Goal: Communication & Community: Participate in discussion

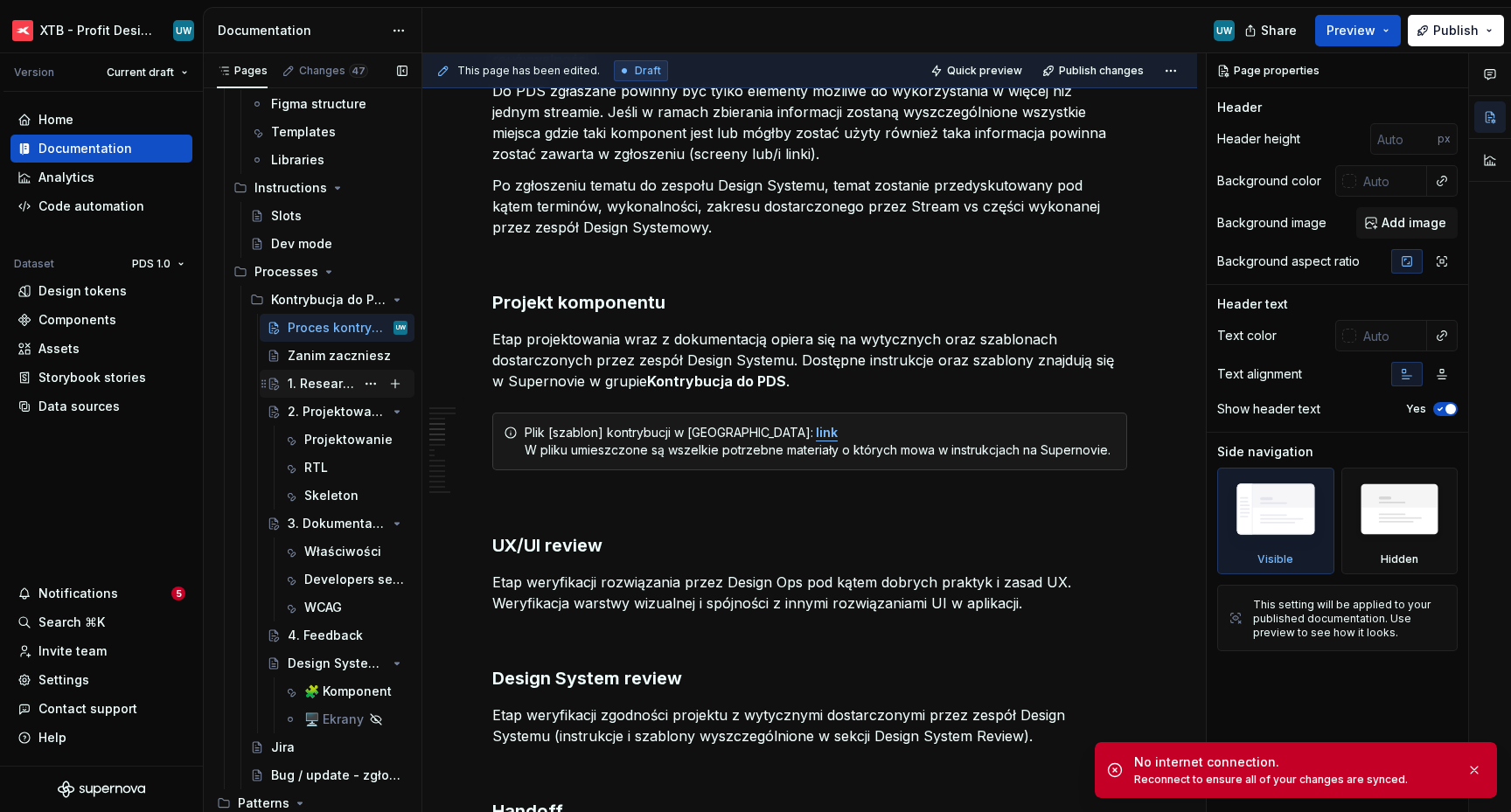
scroll to position [215, 0]
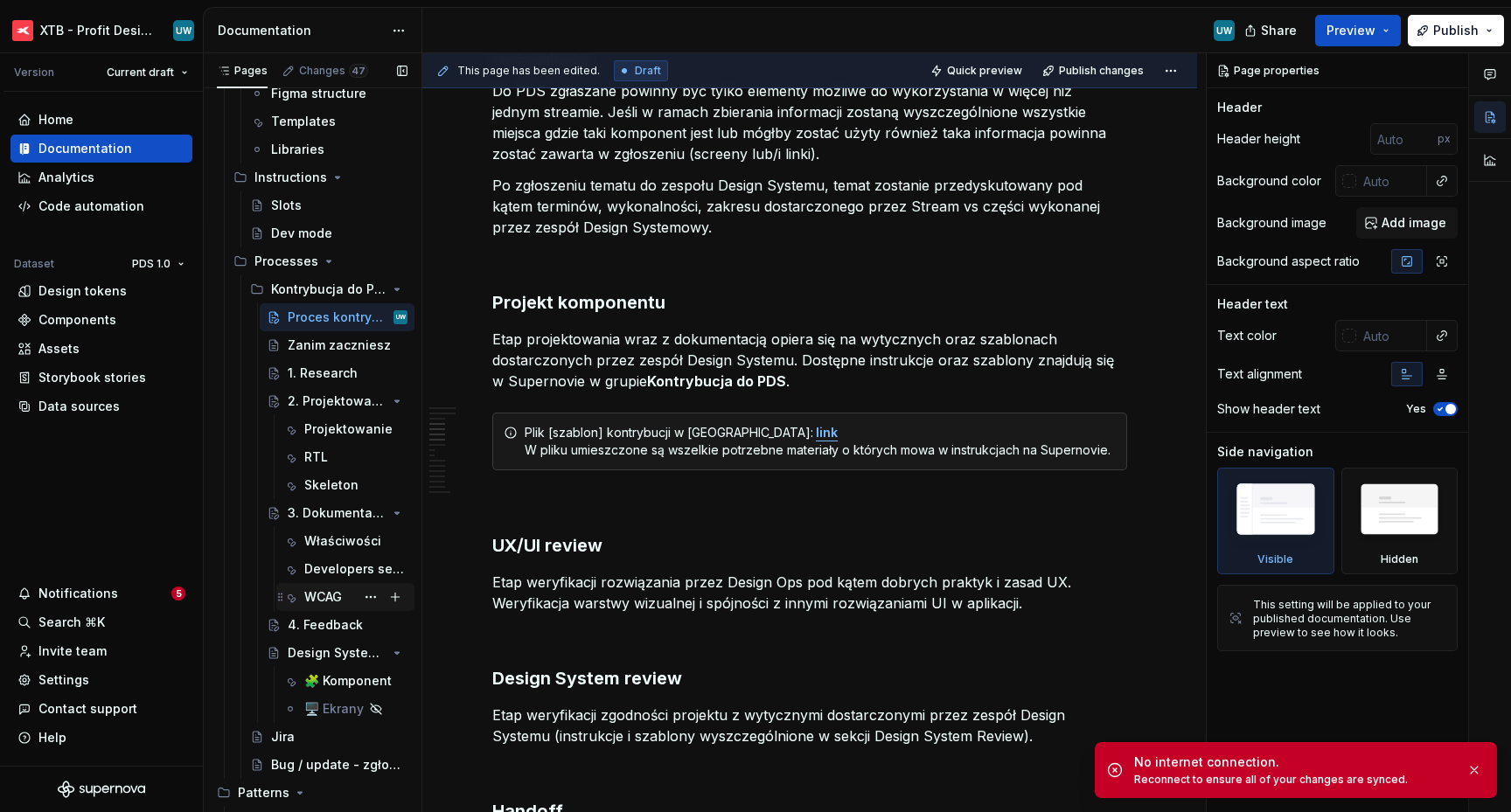
click at [321, 597] on div "WCAG" at bounding box center [323, 598] width 38 height 18
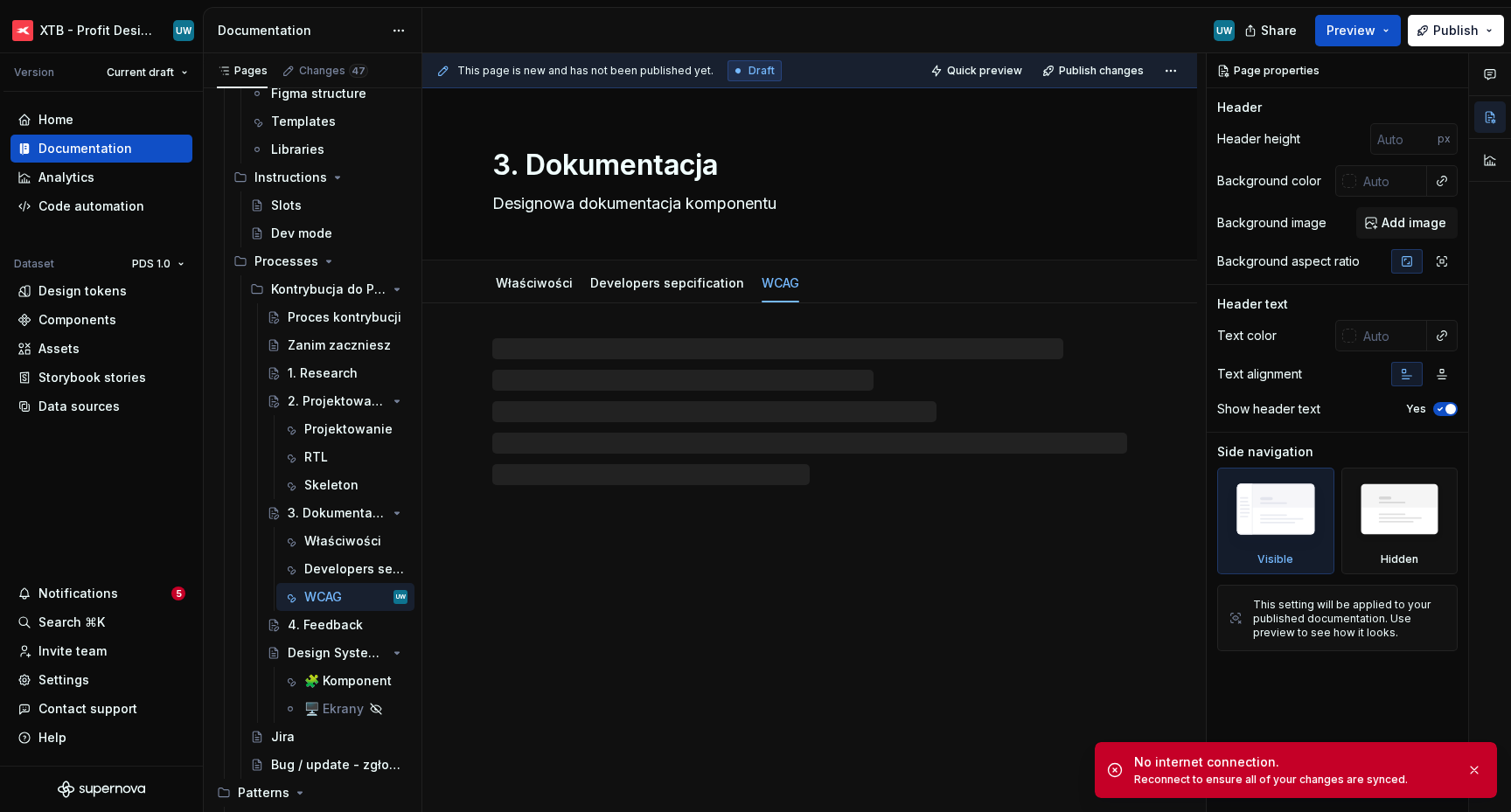
type textarea "*"
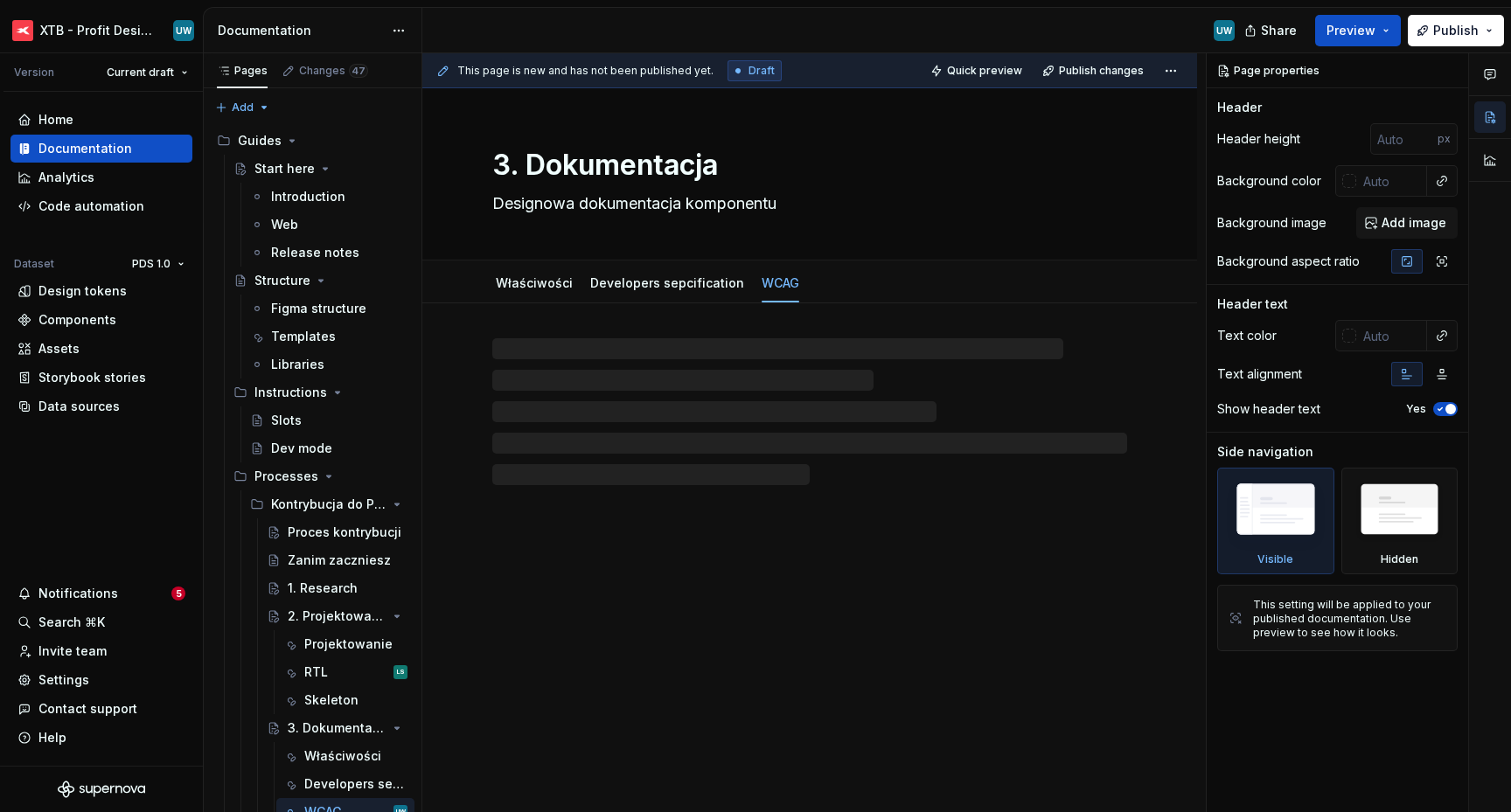
type textarea "*"
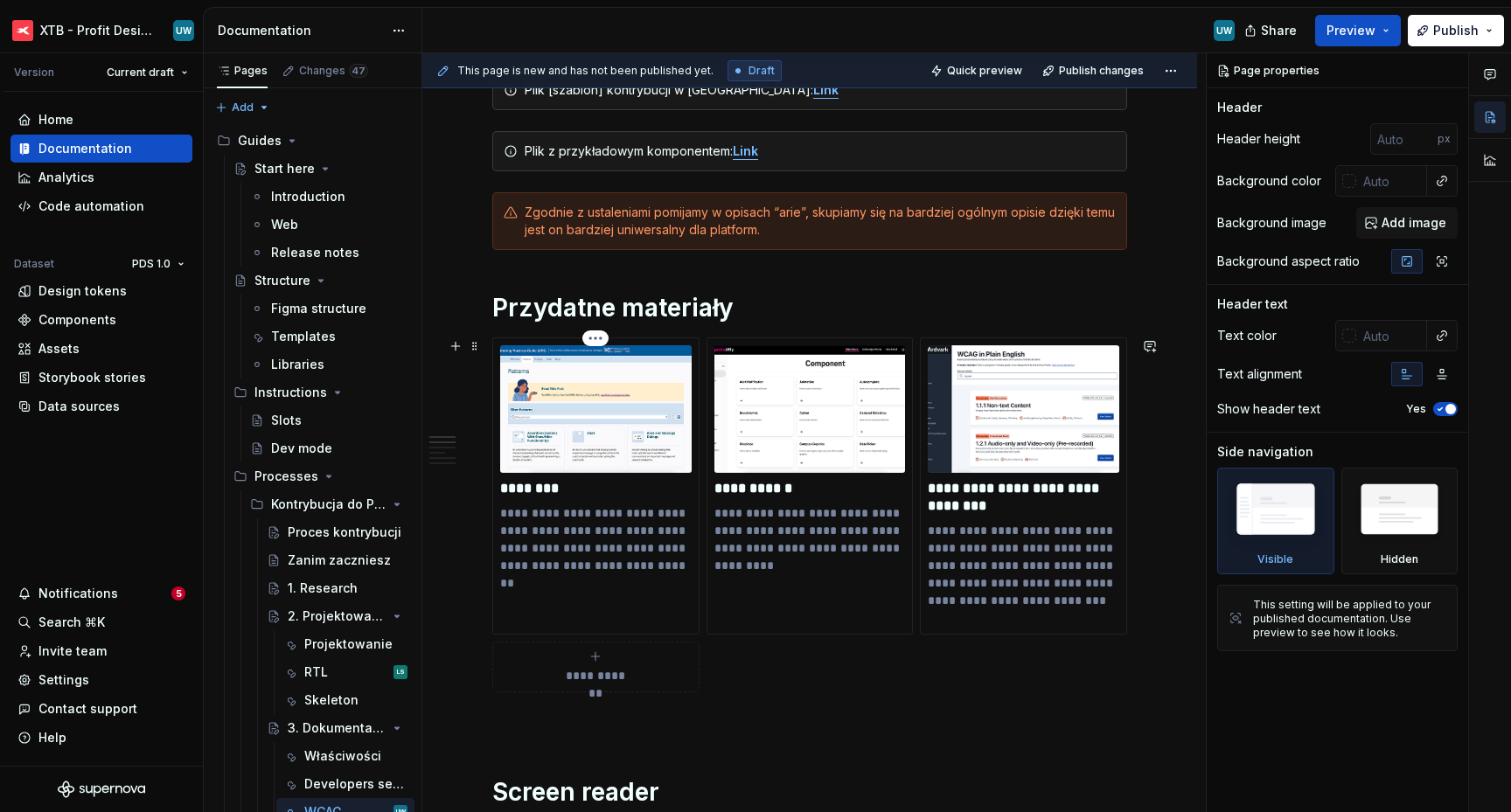
scroll to position [290, 0]
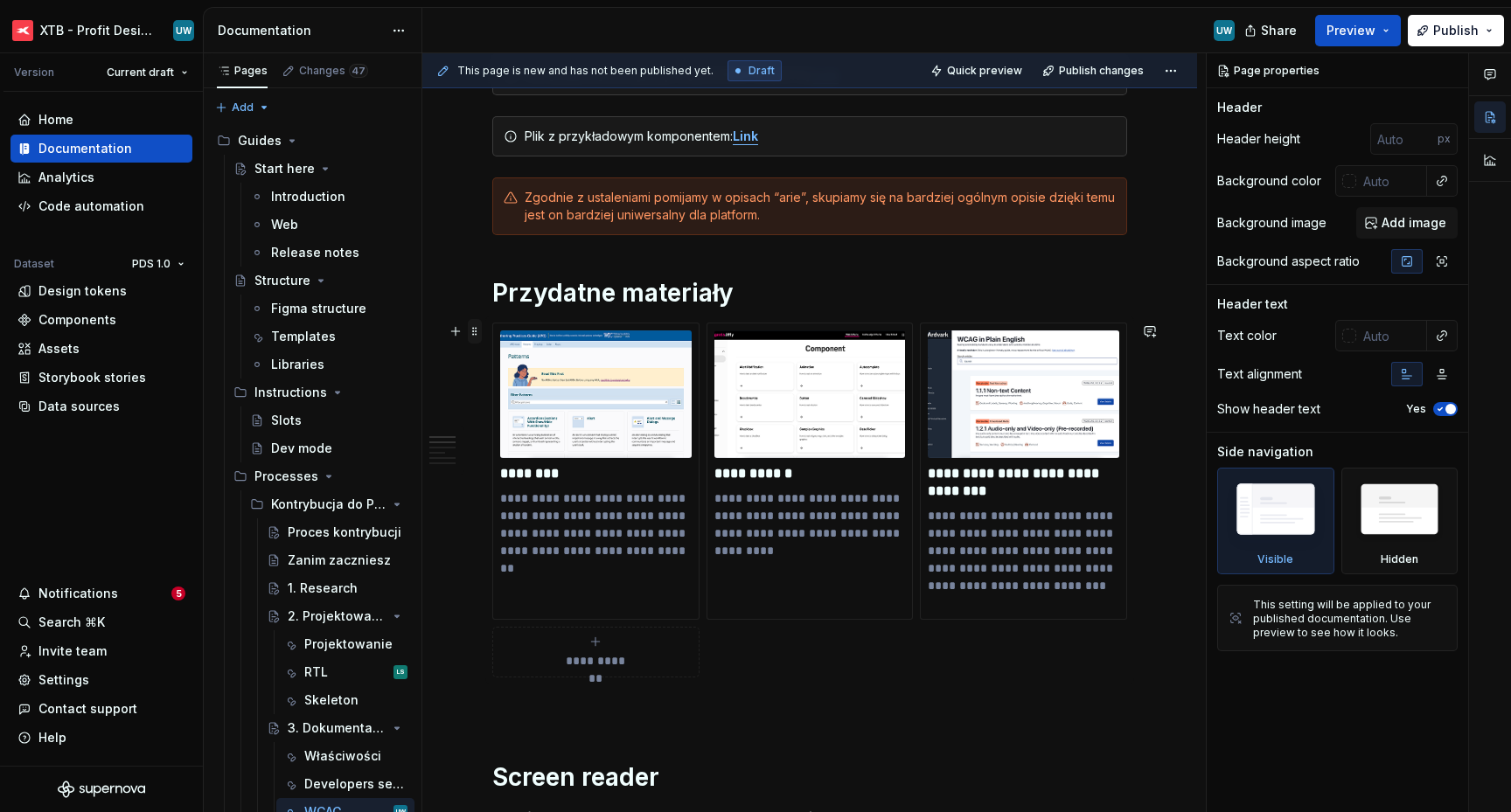
click at [475, 330] on span at bounding box center [475, 331] width 14 height 25
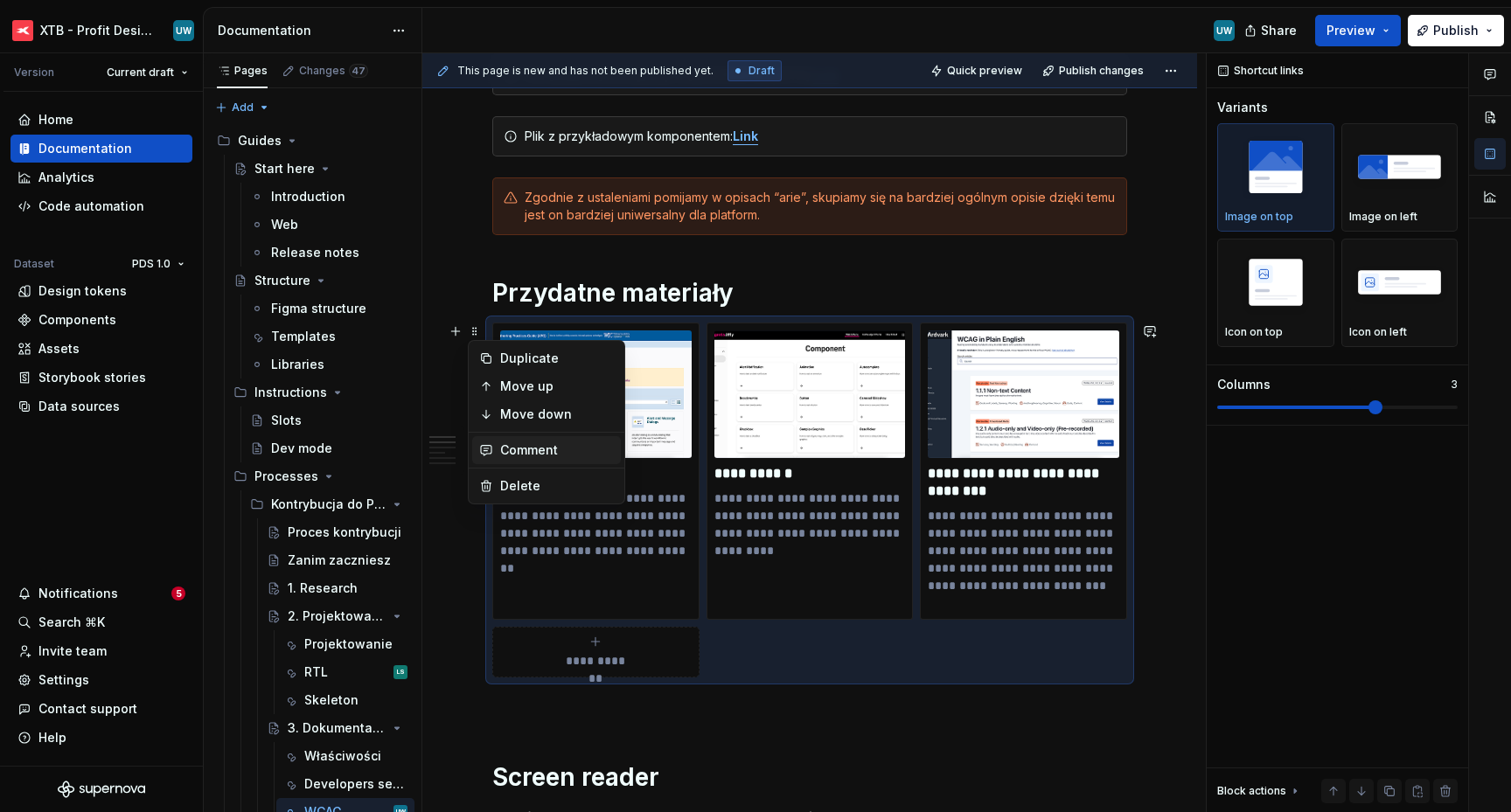
click at [534, 448] on div "Comment" at bounding box center [557, 450] width 114 height 18
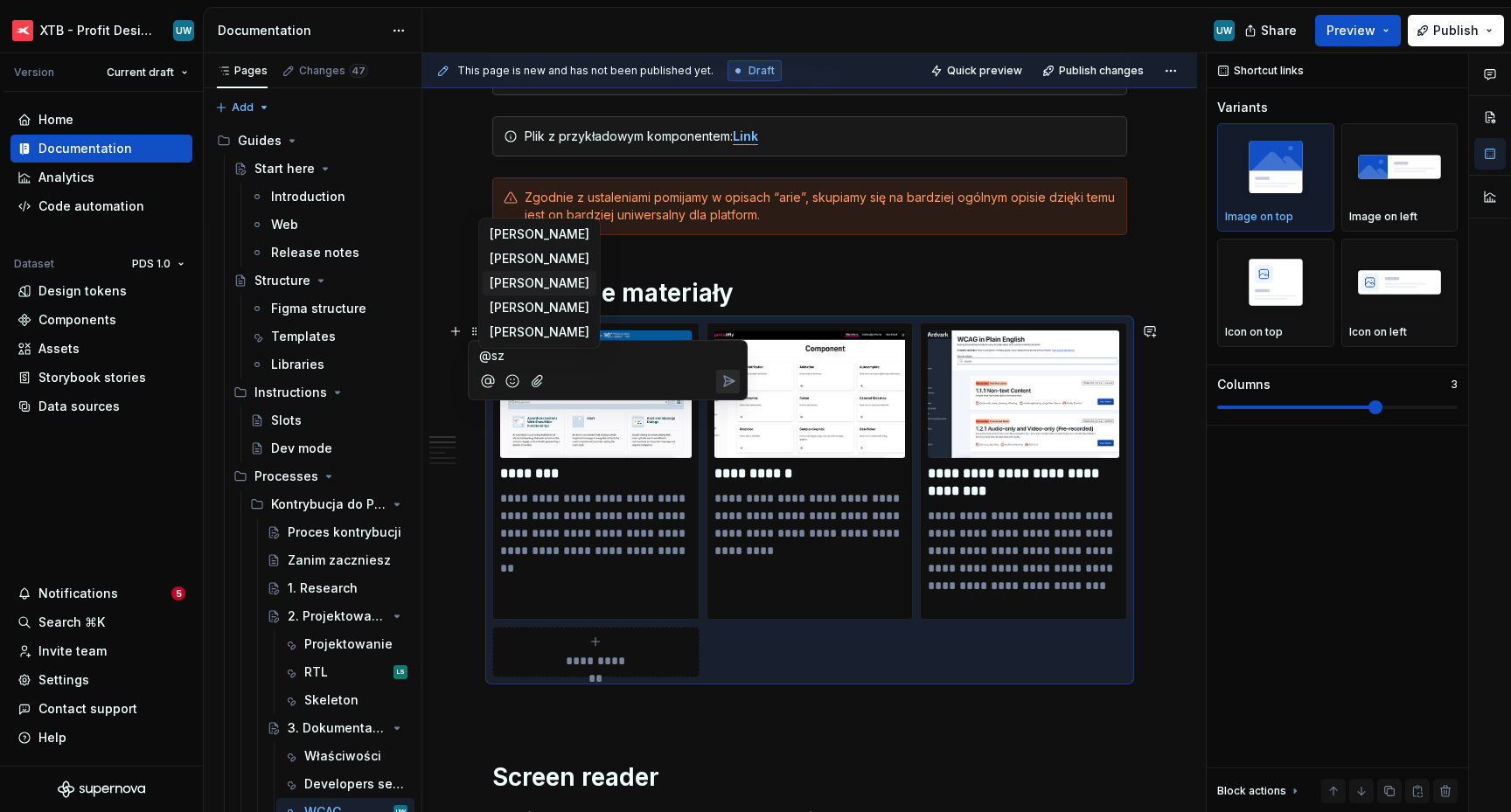
click at [575, 285] on span "Lukasz Szewczyk" at bounding box center [539, 284] width 100 height 18
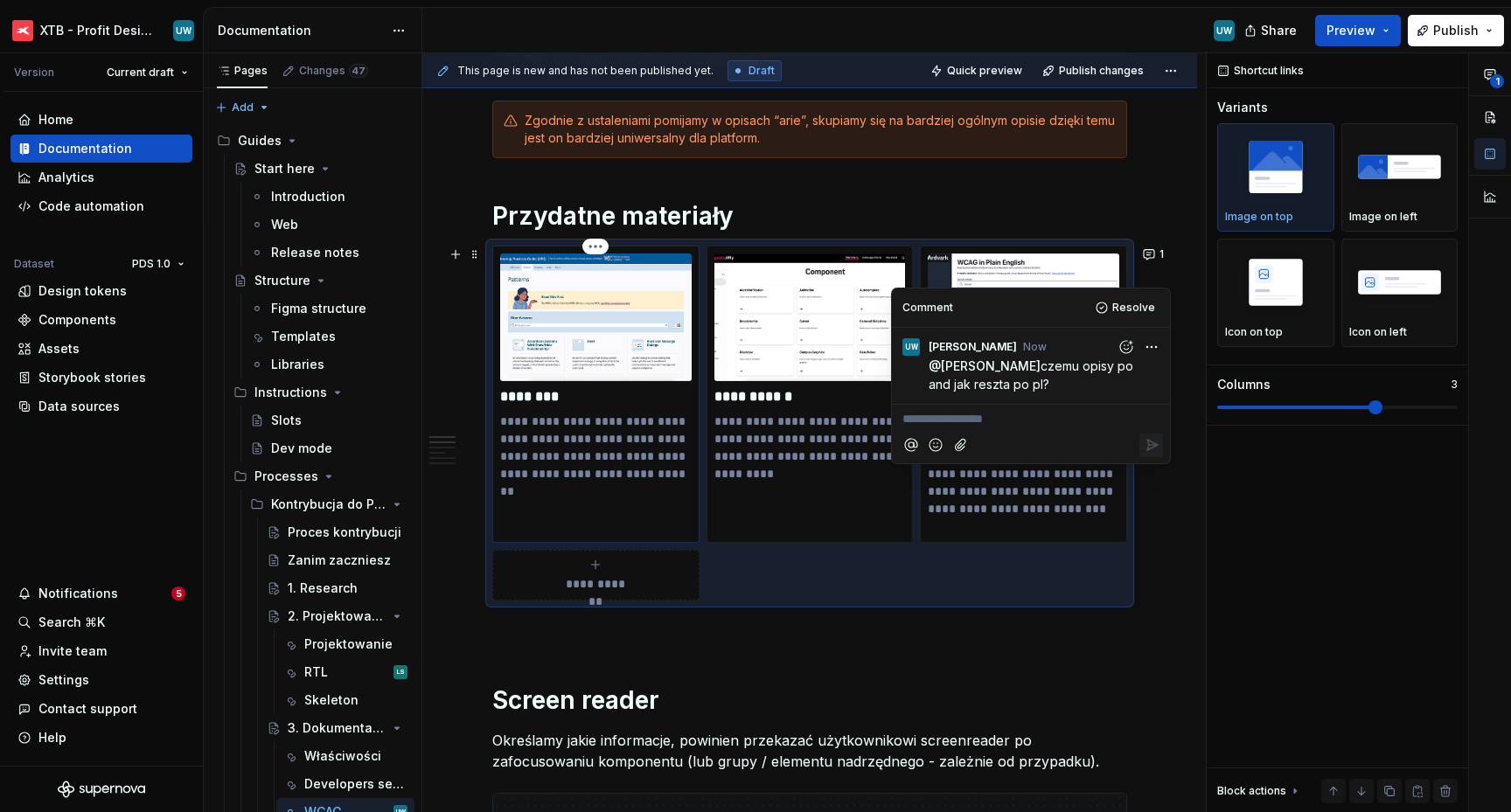
scroll to position [393, 0]
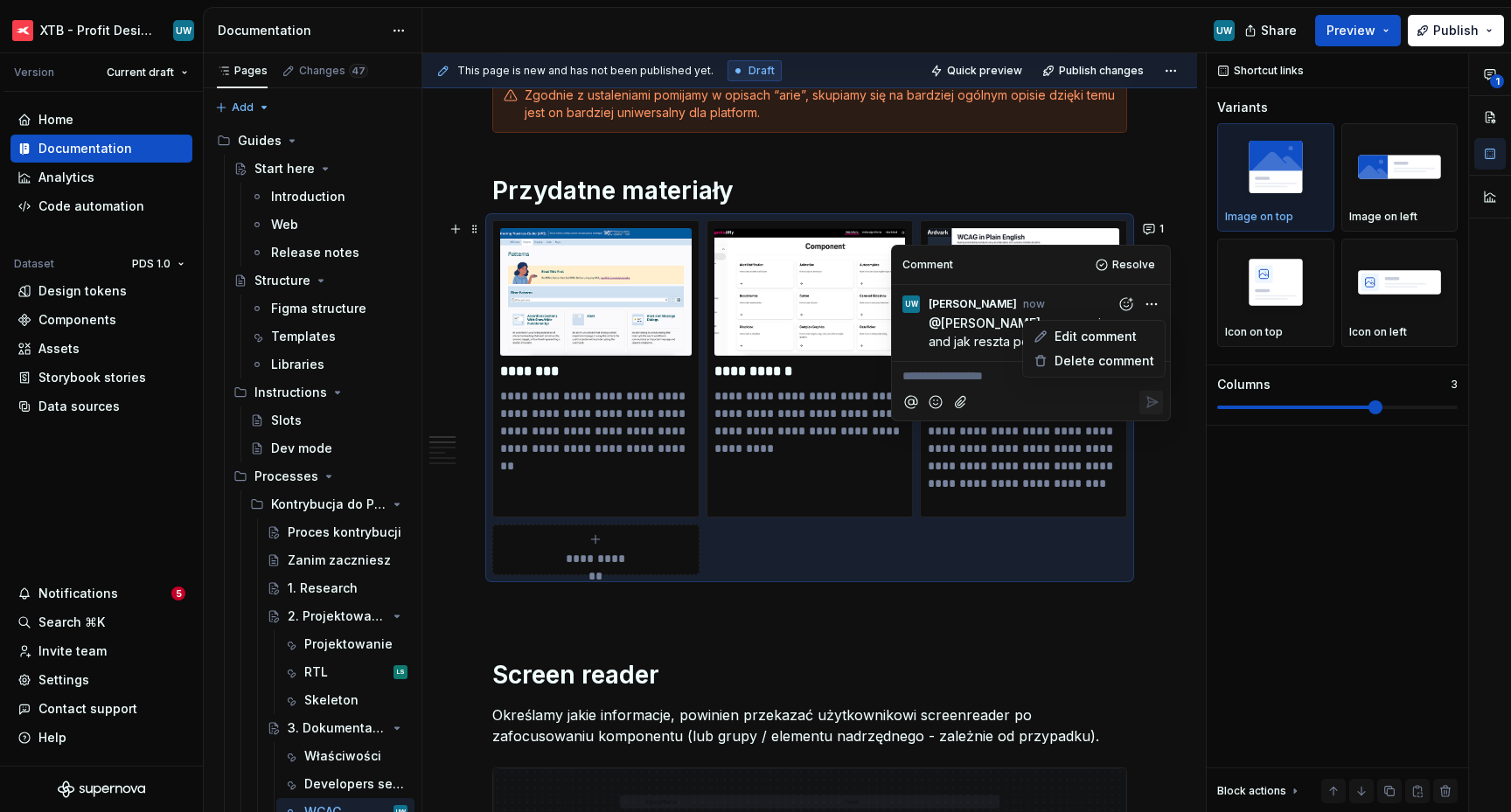
click at [1149, 297] on html "XTB - Profit Design System UW Version Current draft Home Documentation Analytic…" at bounding box center [756, 406] width 1511 height 812
click at [1126, 337] on span "Edit comment" at bounding box center [1096, 337] width 82 height 18
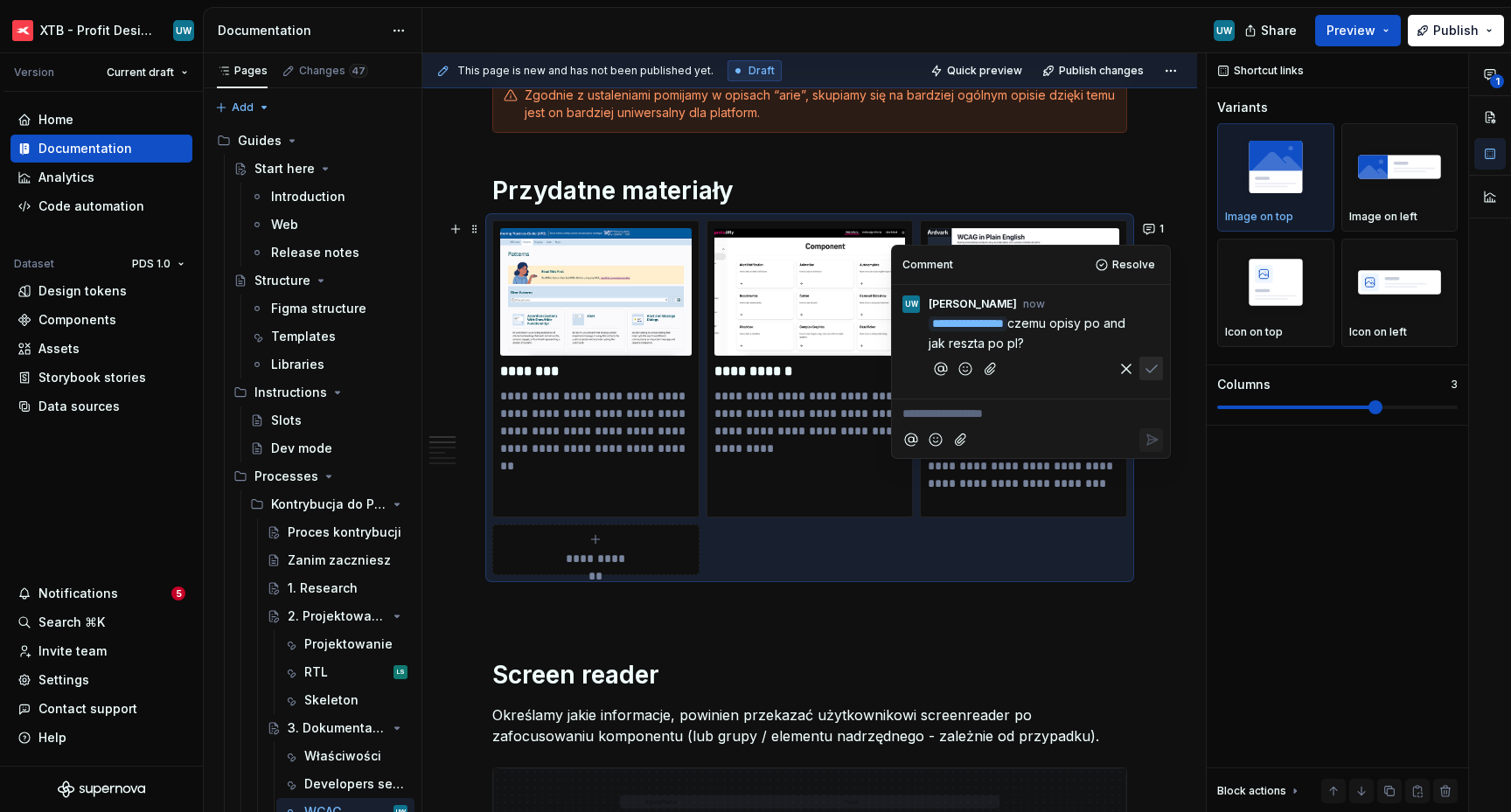
click at [969, 345] on span "czemu opisy po and jak reszta po pl?" at bounding box center [1029, 332] width 200 height 35
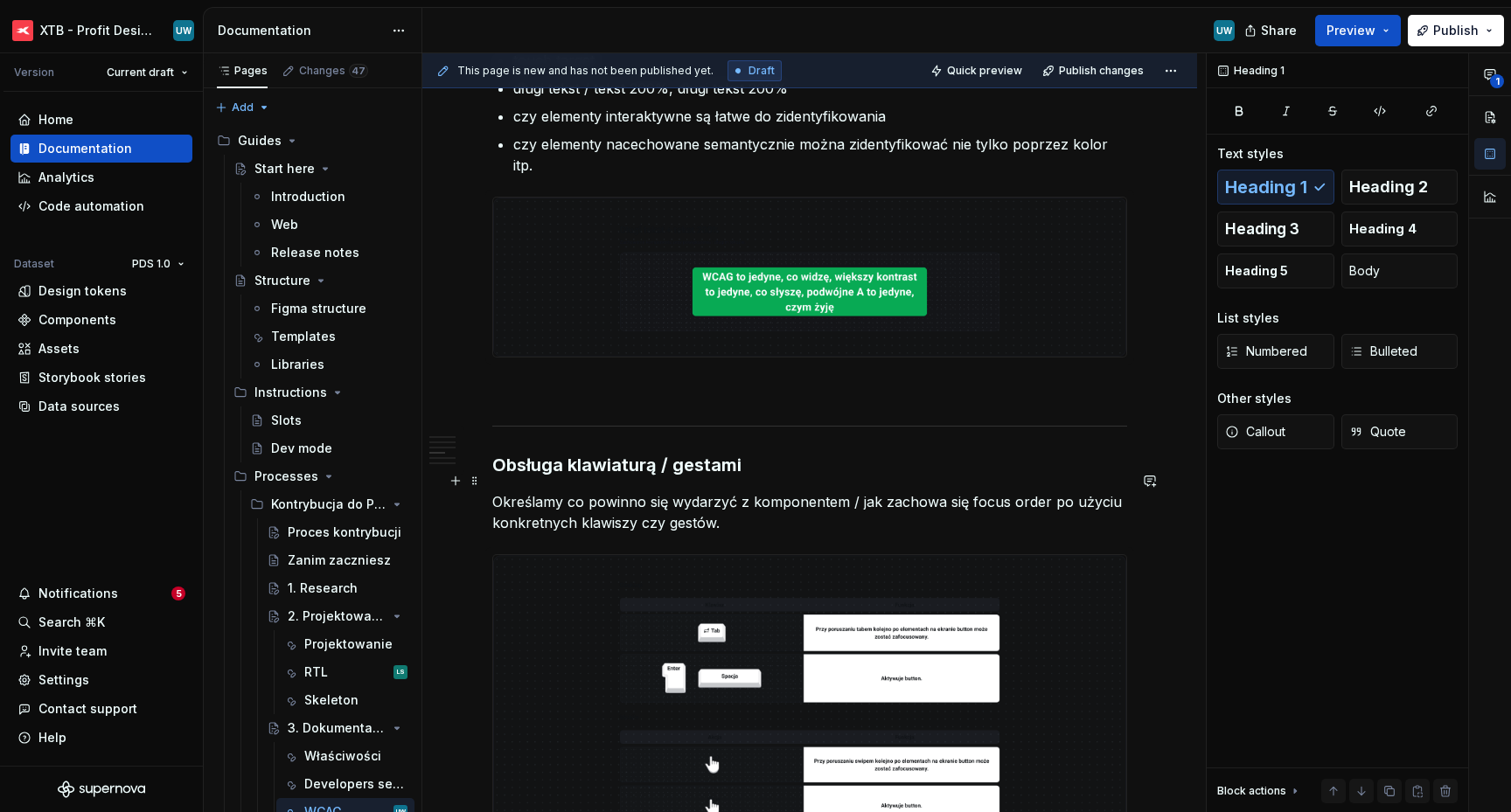
scroll to position [1576, 0]
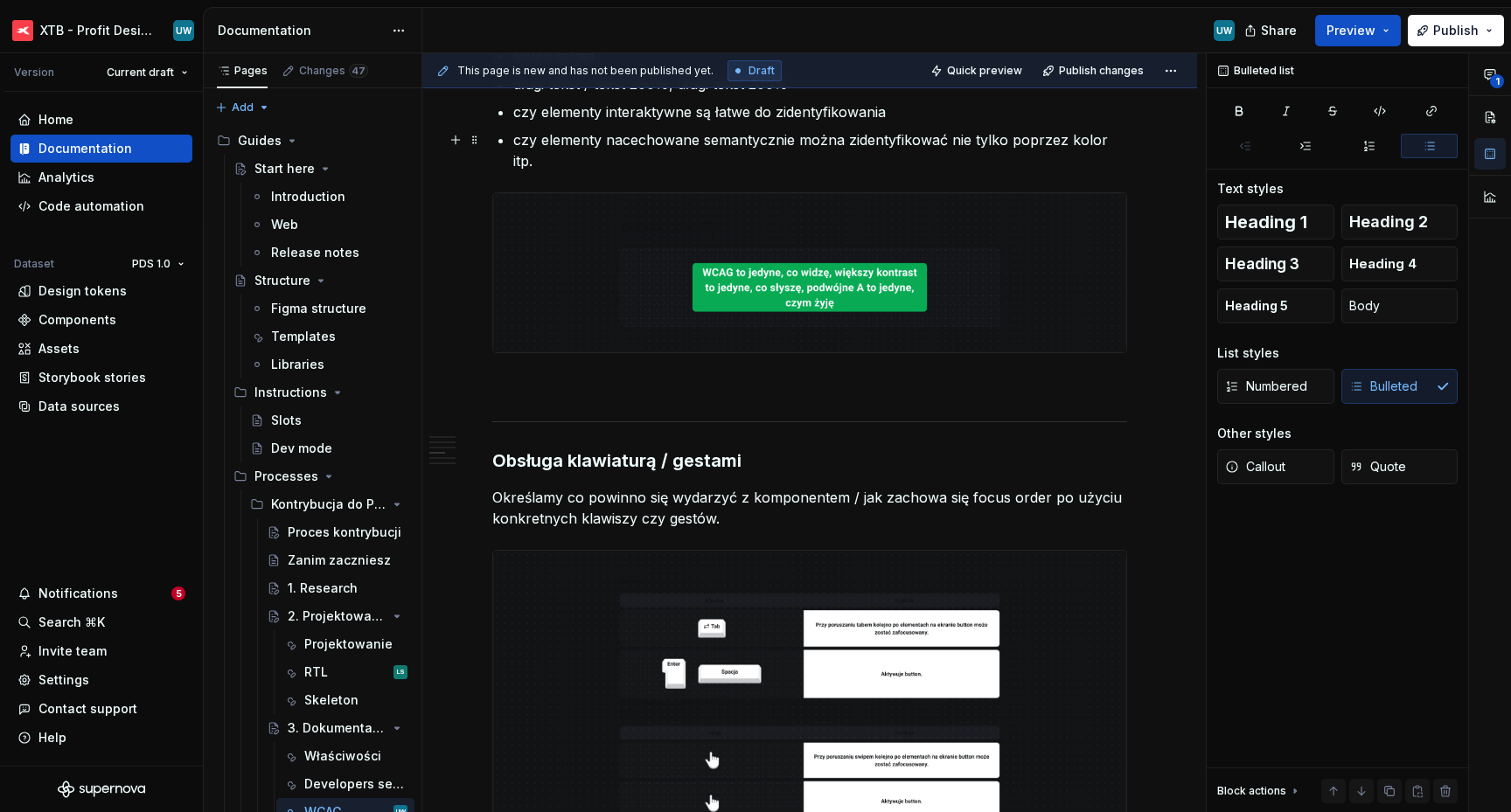
click at [1104, 137] on p "czy elementy nacechowane semantycznie można zidentyfikować nie tylko poprzez ko…" at bounding box center [820, 151] width 614 height 42
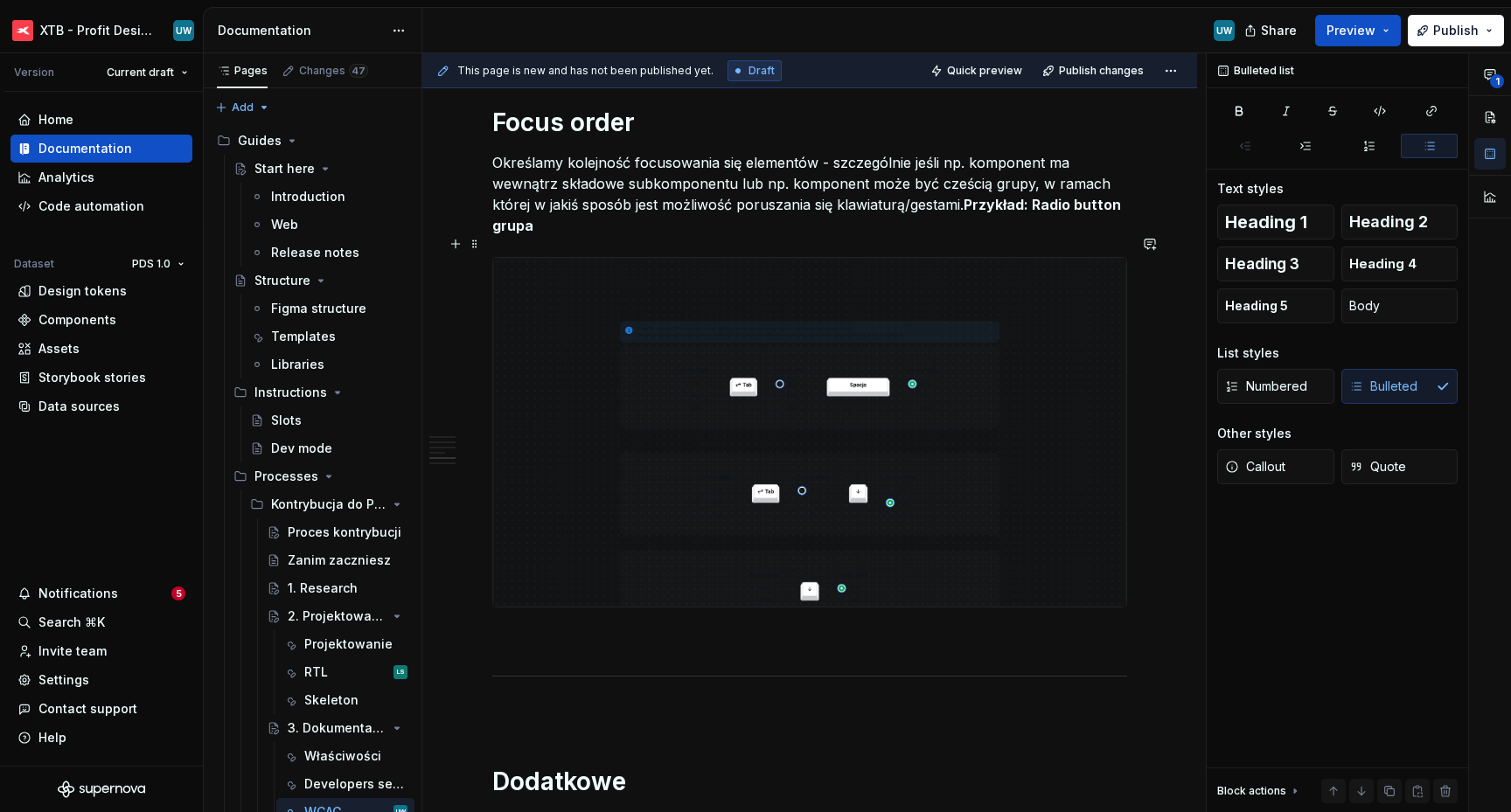
scroll to position [2486, 0]
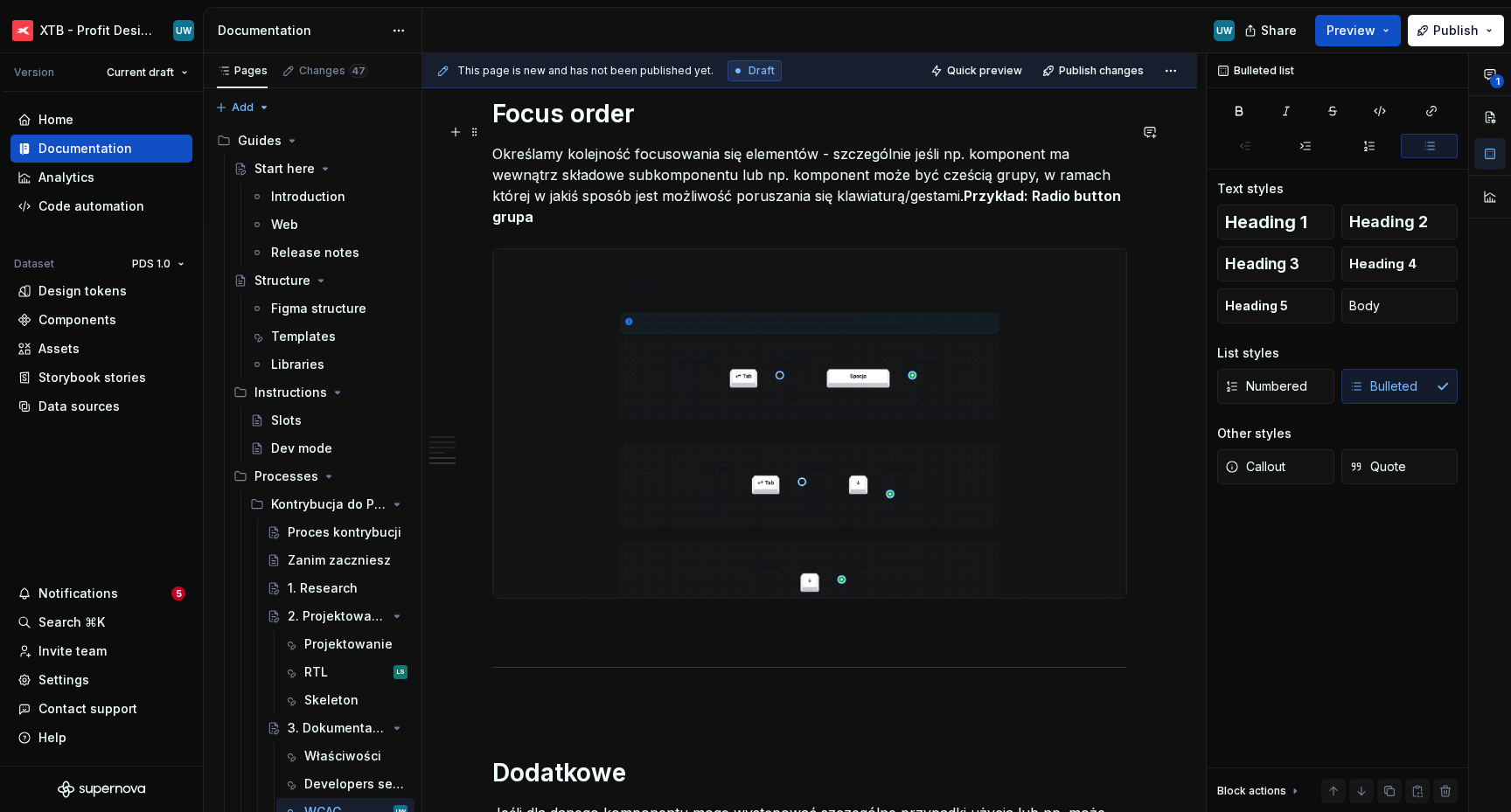
click at [971, 187] on strong "Przykład: Radio button grupa" at bounding box center [809, 206] width 633 height 39
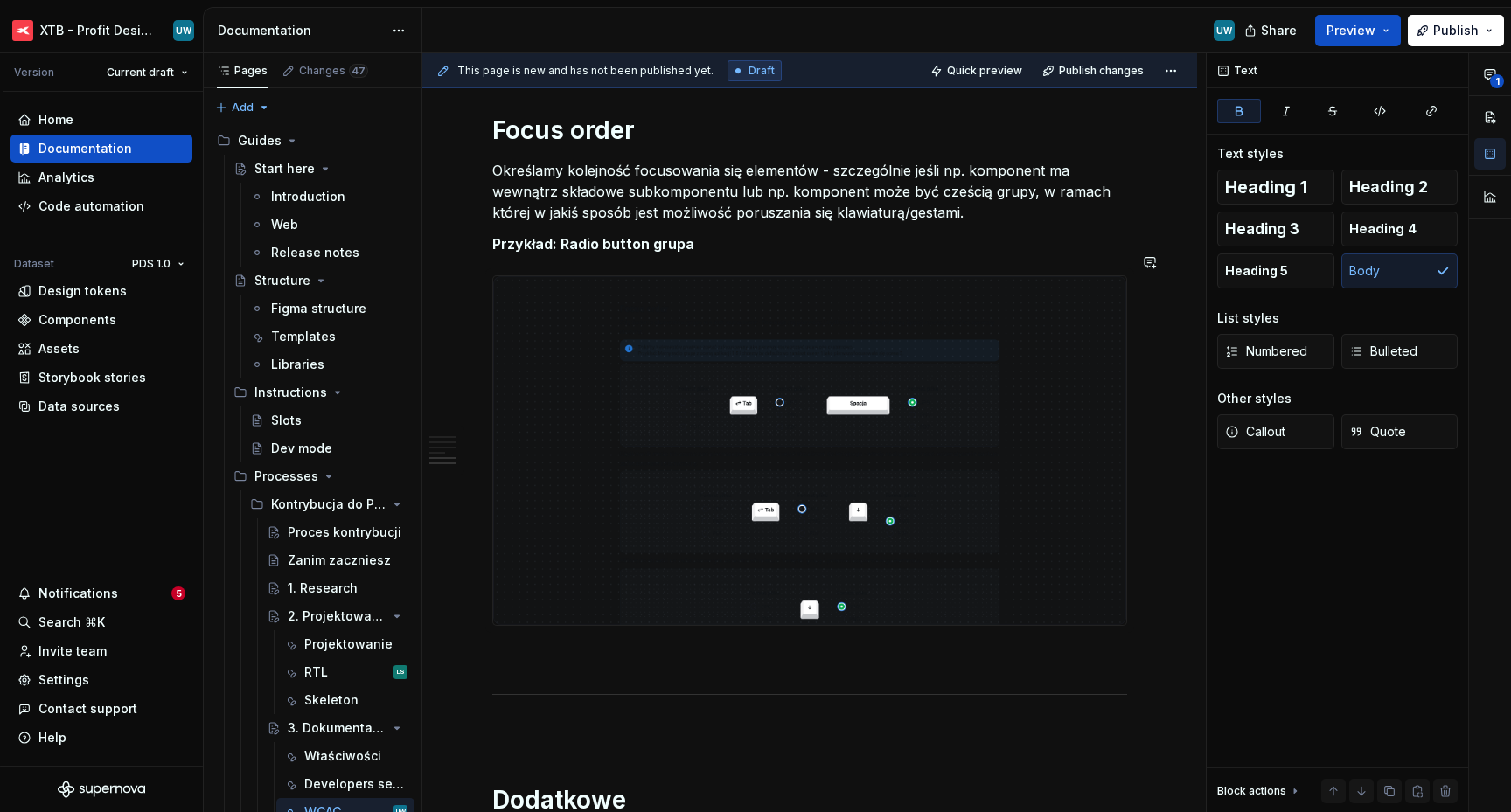
scroll to position [2463, 0]
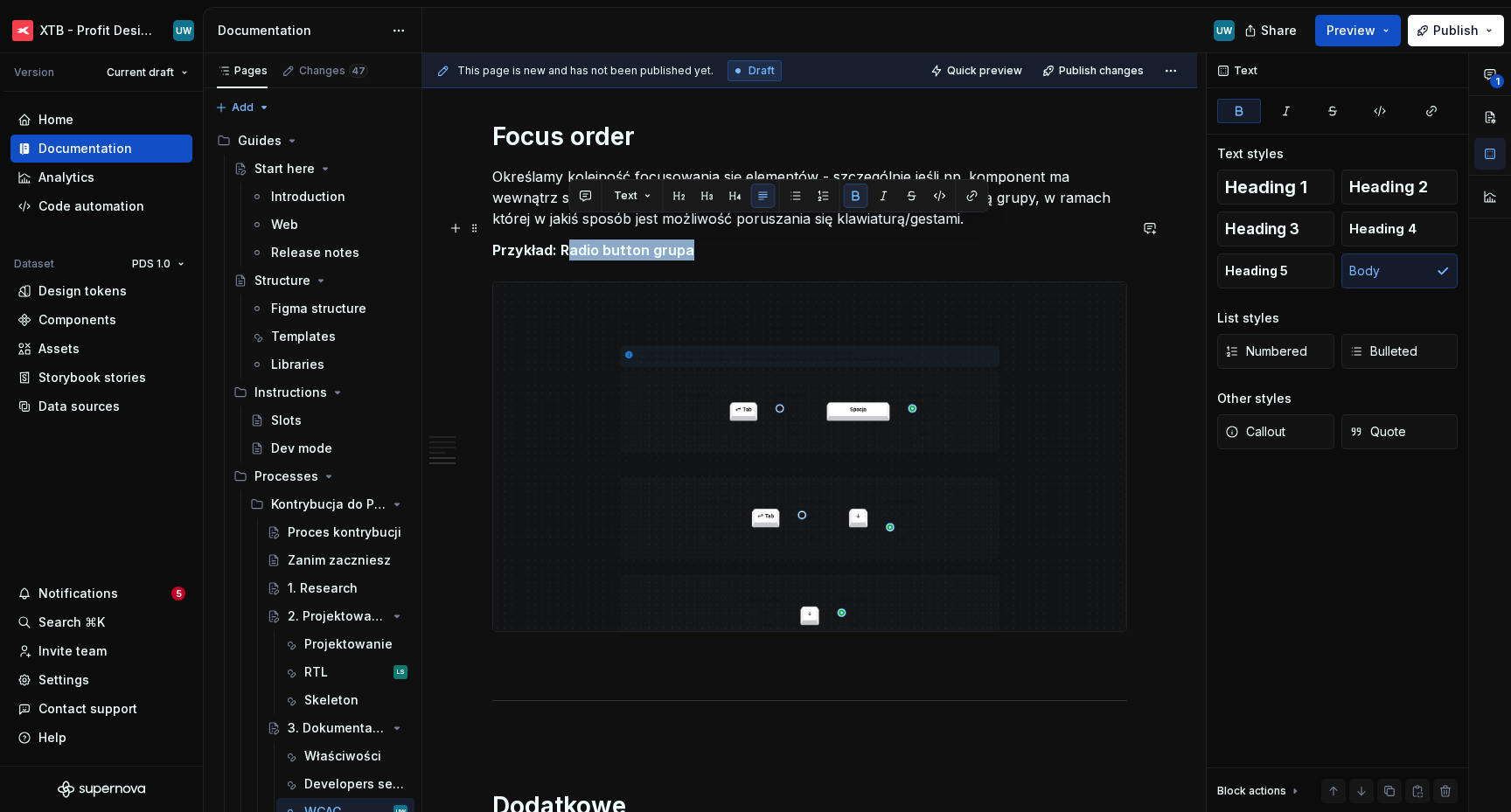
drag, startPoint x: 699, startPoint y: 229, endPoint x: 566, endPoint y: 229, distance: 133.0
click at [565, 240] on p "Przykład: Radio button grupa" at bounding box center [810, 250] width 635 height 21
click at [541, 241] on strong "Przykład: Radio button grupa" at bounding box center [594, 250] width 202 height 18
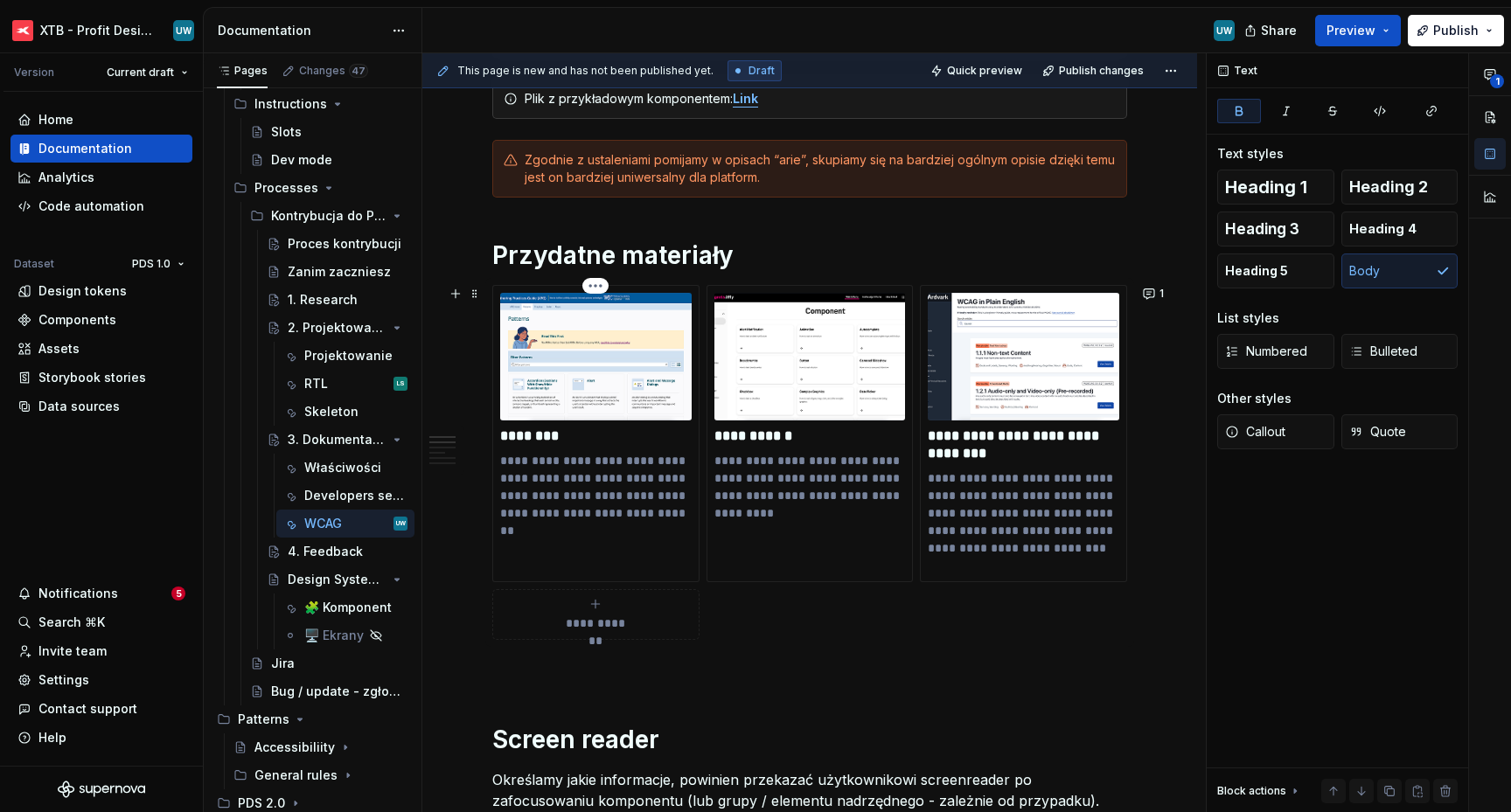
scroll to position [344, 0]
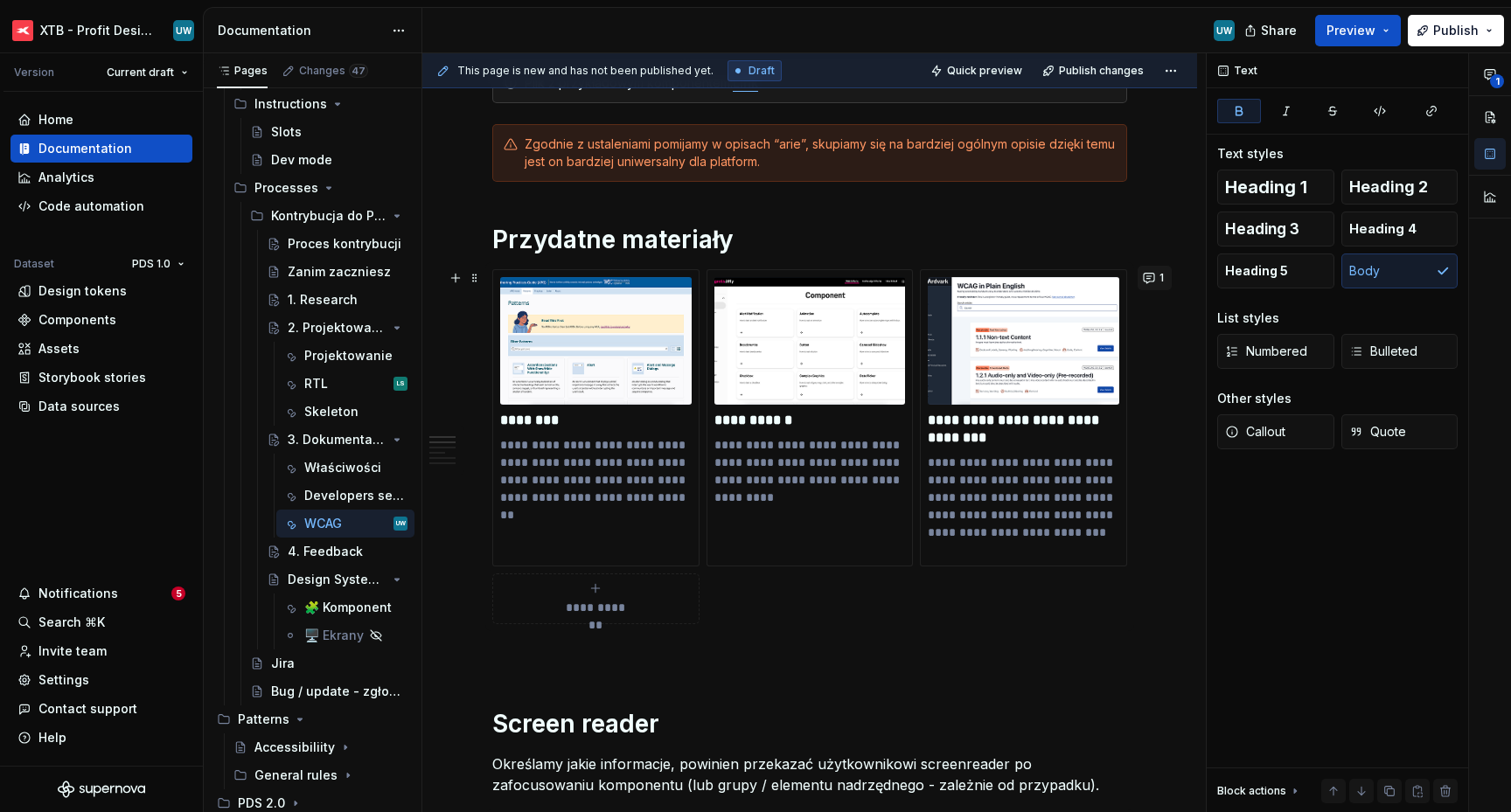
click at [1157, 282] on button "1" at bounding box center [1155, 278] width 34 height 25
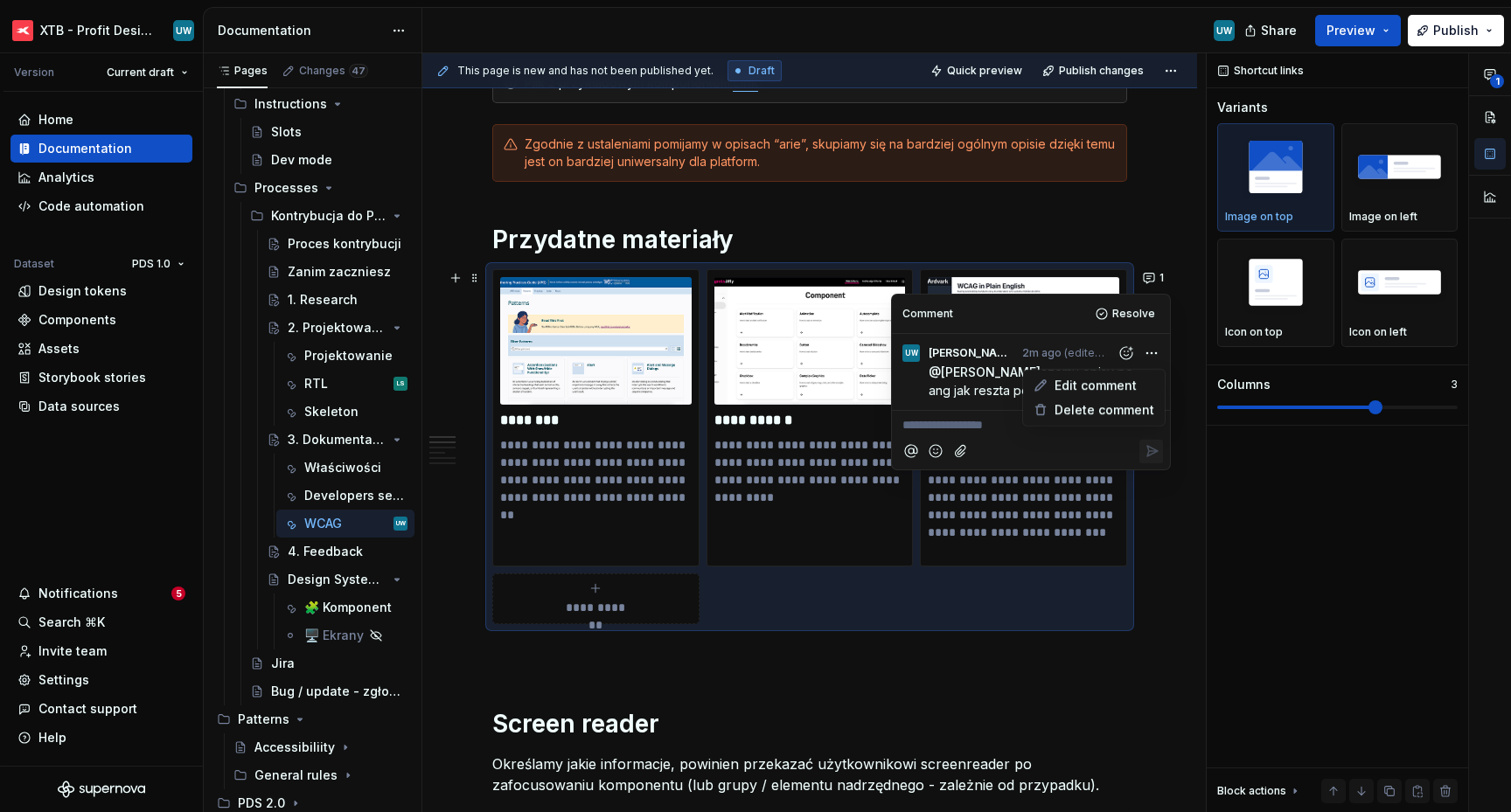
click at [1151, 345] on html "XTB - Profit Design System UW Version Current draft Home Documentation Analytic…" at bounding box center [756, 406] width 1511 height 812
click at [1118, 407] on span "Delete comment" at bounding box center [1104, 410] width 100 height 18
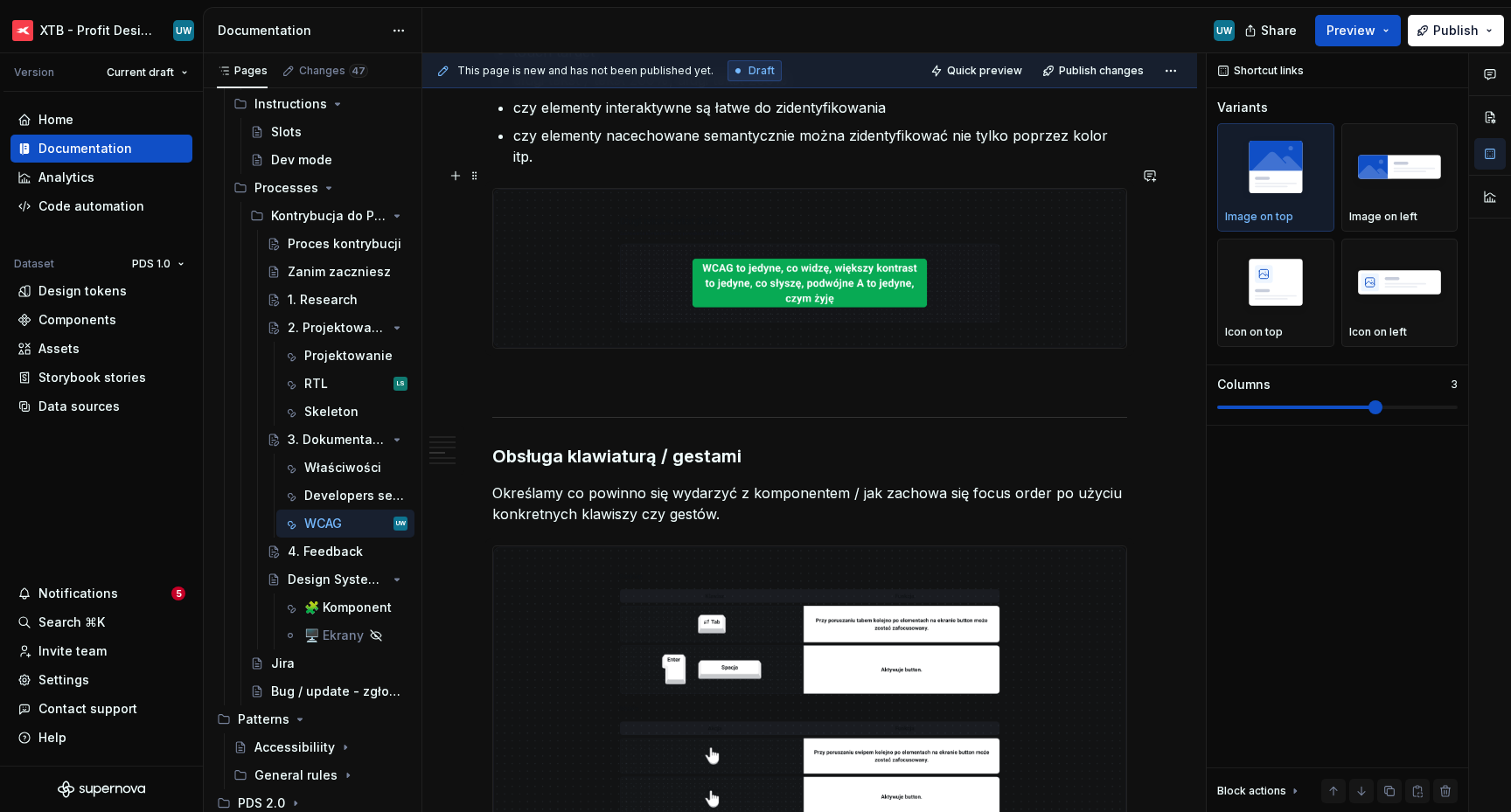
scroll to position [1578, 0]
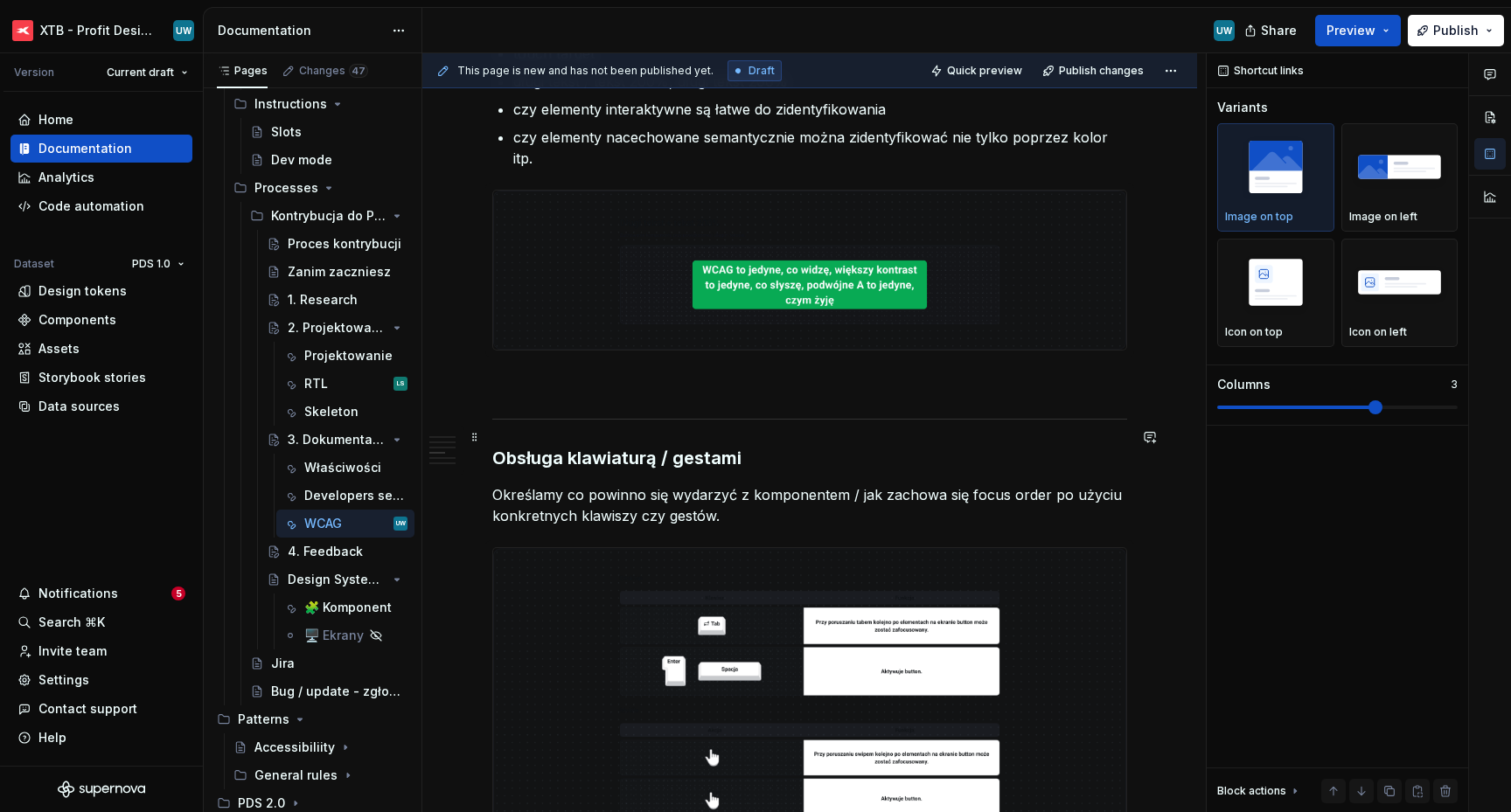
click at [495, 446] on h3 "Obsługa klawiaturą / gestami" at bounding box center [810, 458] width 635 height 25
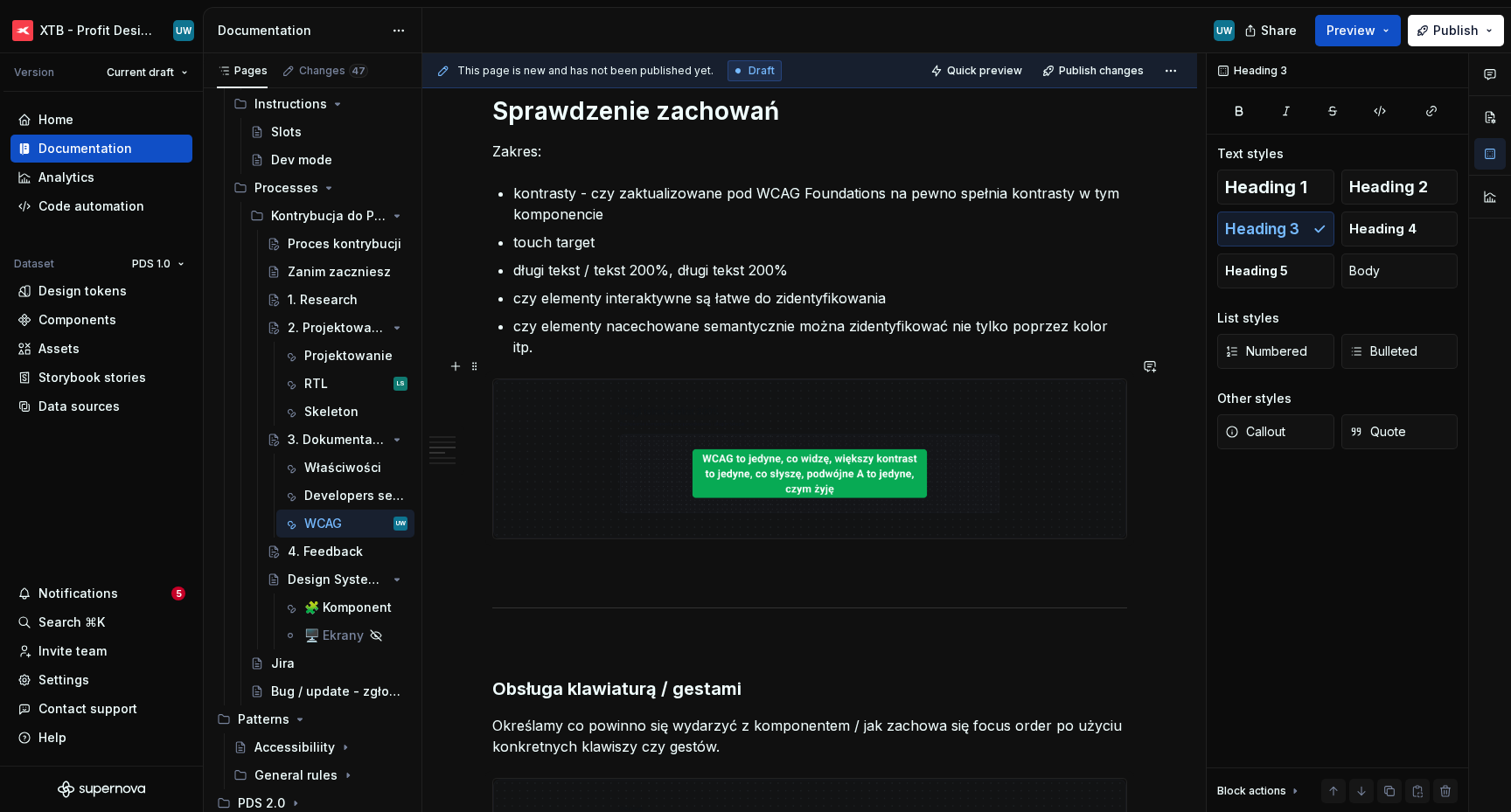
scroll to position [1362, 0]
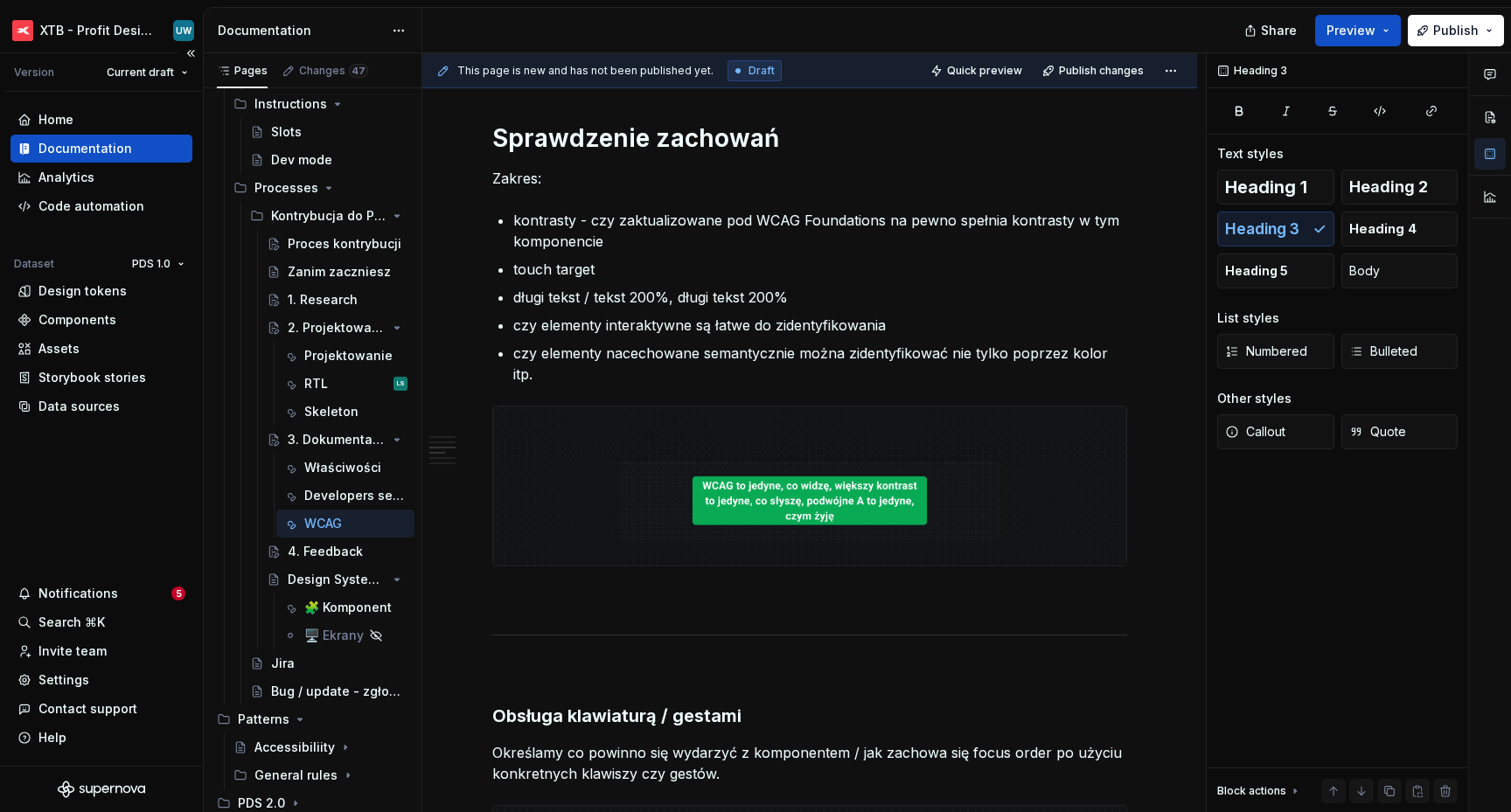
type textarea "*"
